Goal: Find specific page/section: Find specific page/section

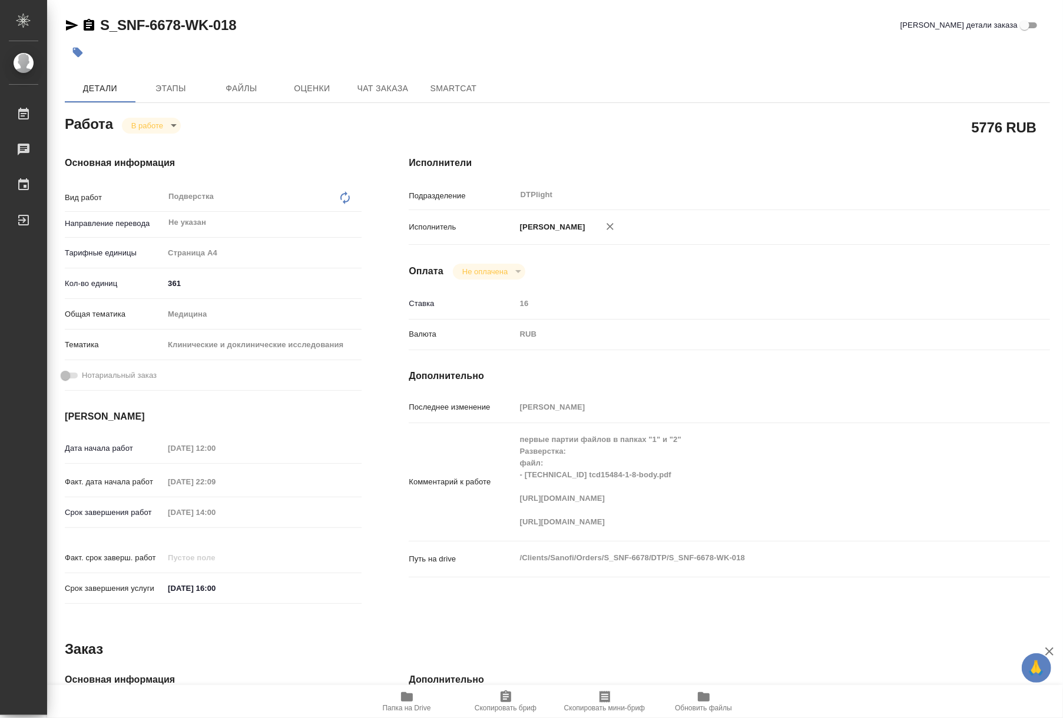
click at [410, 709] on span "Папка на Drive" at bounding box center [407, 708] width 48 height 8
click at [152, 132] on body "🙏 .cls-1 fill:#fff; AWATERA Riianova [PERSON_NAME] Работы 0 Чаты График Выйти S…" at bounding box center [531, 359] width 1063 height 718
click at [154, 148] on button "Выполнен" at bounding box center [152, 145] width 43 height 13
type textarea "x"
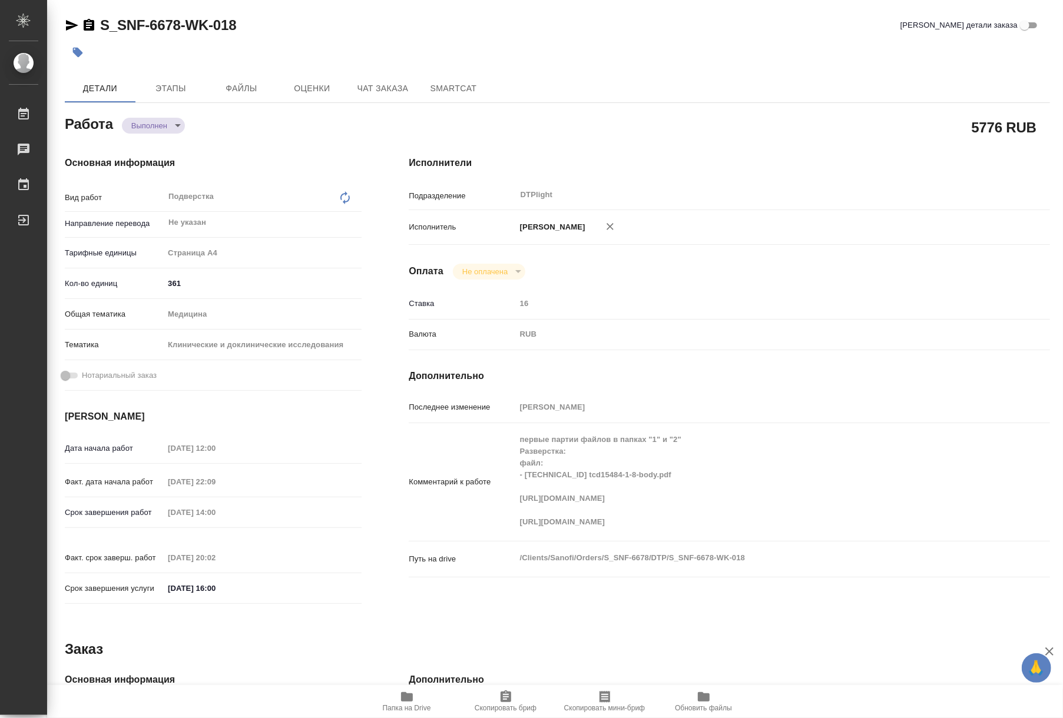
type textarea "x"
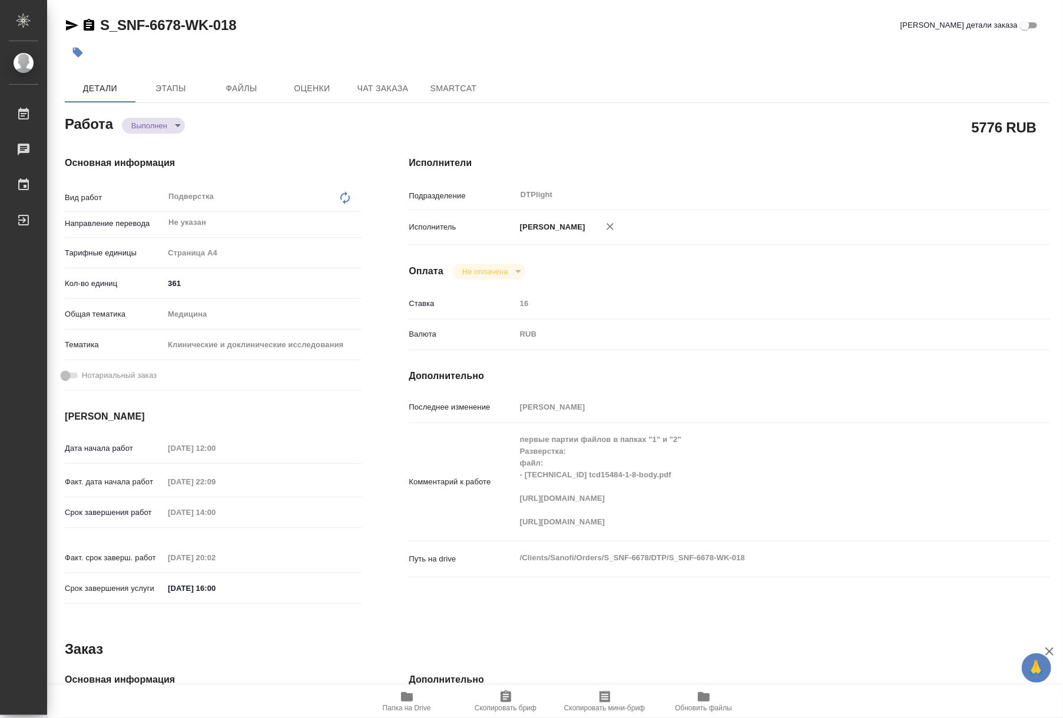
type textarea "x"
